Goal: Use online tool/utility: Utilize a website feature to perform a specific function

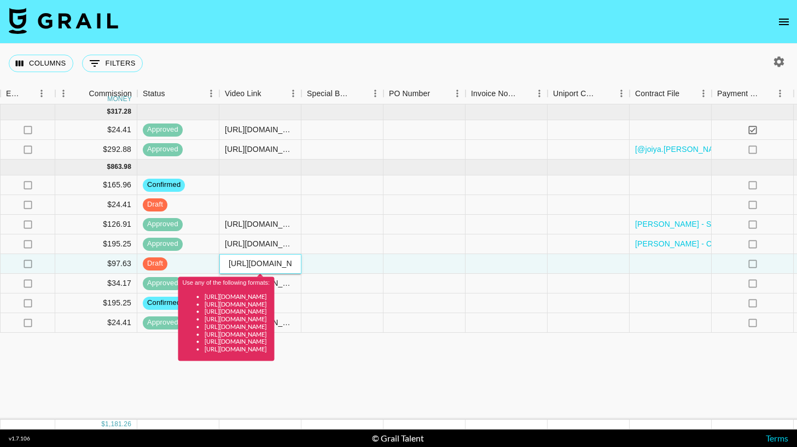
click at [242, 265] on input "[URL][DOMAIN_NAME]" at bounding box center [260, 263] width 80 height 9
paste input "@joiya.[PERSON_NAME]/video/7560780986972130615?_r=1&_t=ZT-90WTSsLT9mY"
type input "[URL][DOMAIN_NAME][DOMAIN_NAME][PERSON_NAME]"
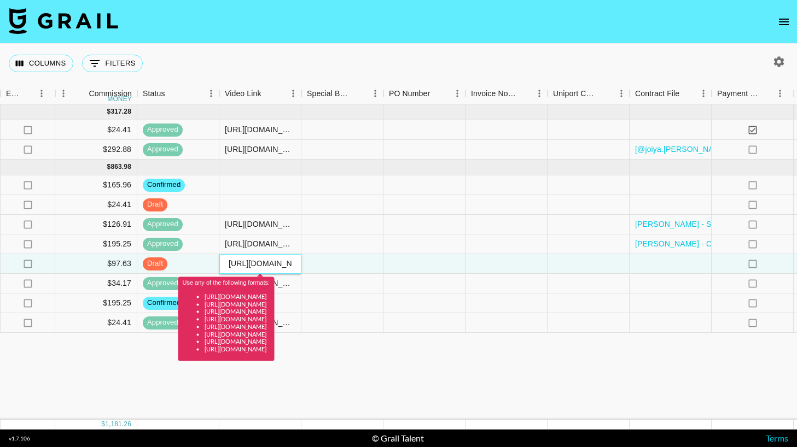
scroll to position [0, 270]
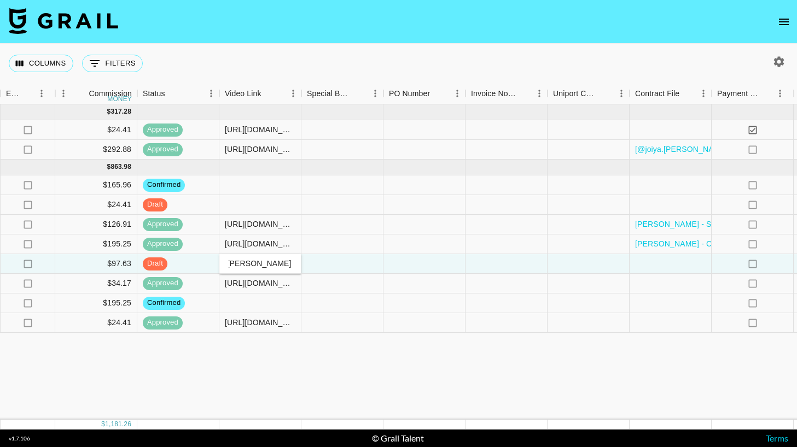
click at [354, 361] on div "[DATE] ( 2 ) $ 3,250.00 $ 317.28 recqWW2lzYRuHHwAv joiya.[PERSON_NAME] [PERSON_…" at bounding box center [93, 262] width 1815 height 316
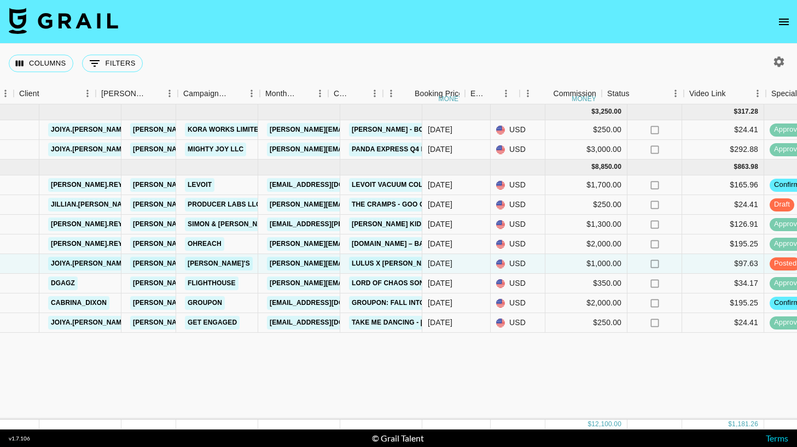
scroll to position [0, 183]
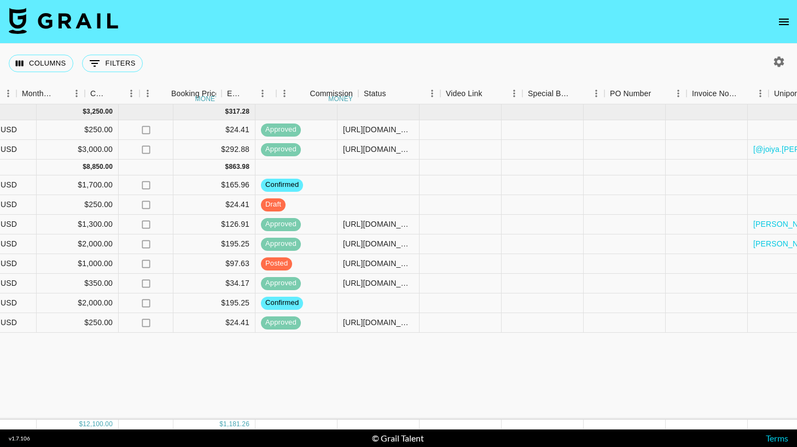
scroll to position [0, 1019]
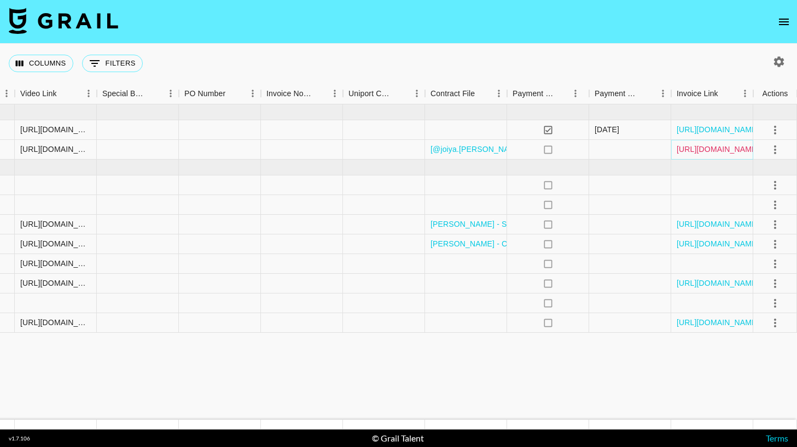
click at [684, 146] on link "[URL][DOMAIN_NAME]" at bounding box center [717, 149] width 83 height 11
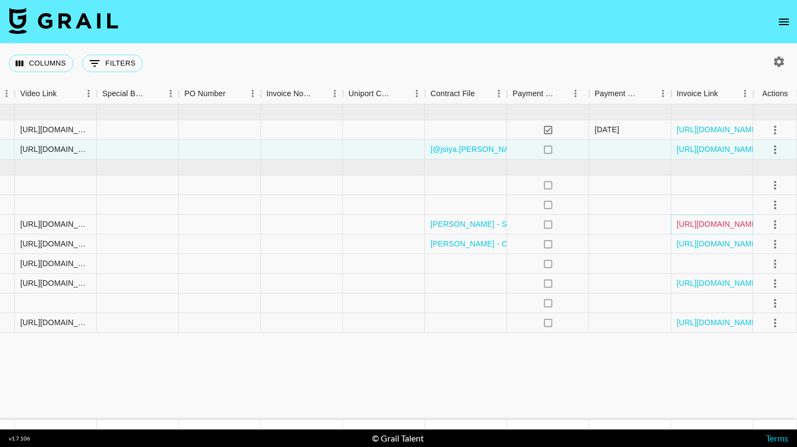
click at [702, 225] on link "[URL][DOMAIN_NAME]" at bounding box center [717, 224] width 83 height 11
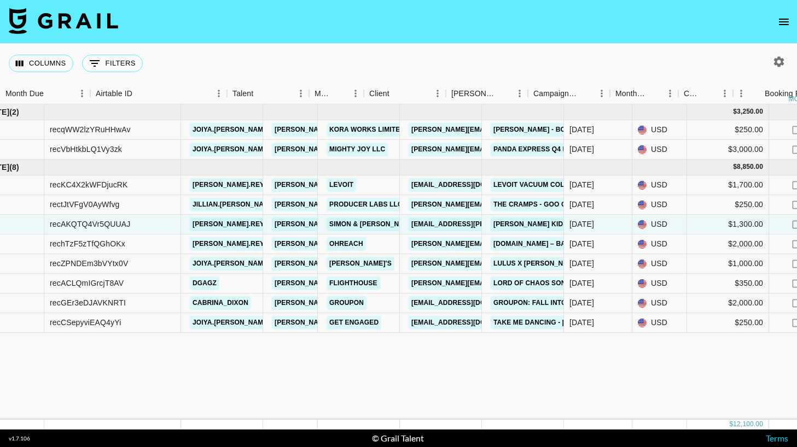
scroll to position [0, 0]
